Goal: Register for event/course

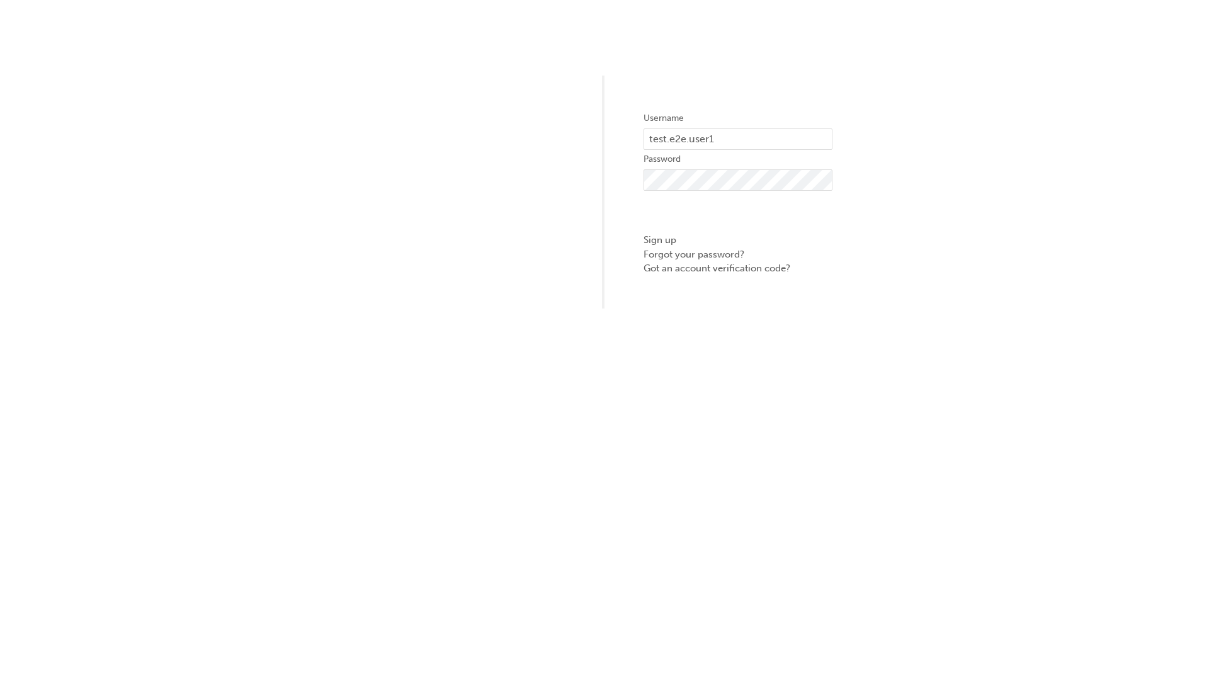
type input "test.e2e.user1"
